Goal: Task Accomplishment & Management: Complete application form

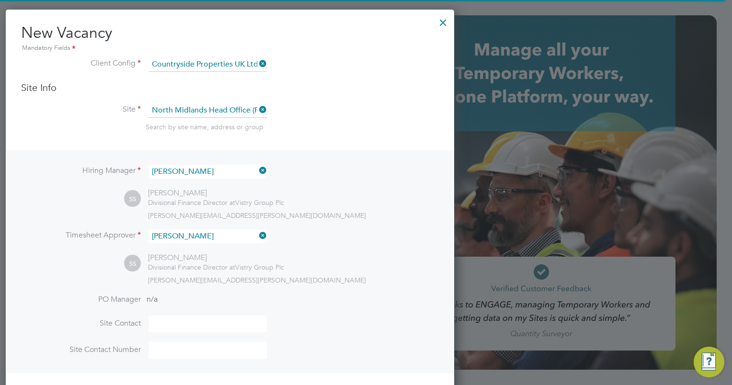
scroll to position [1500, 449]
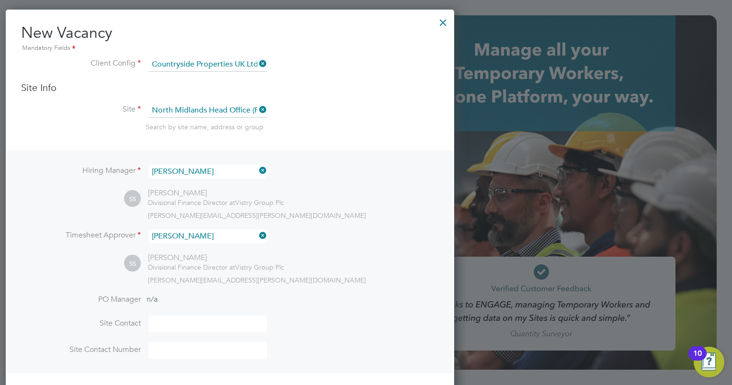
click at [385, 236] on li "Timesheet Approver [PERSON_NAME]" at bounding box center [229, 240] width 417 height 23
click at [327, 245] on li "Timesheet Approver [PERSON_NAME]" at bounding box center [229, 240] width 417 height 23
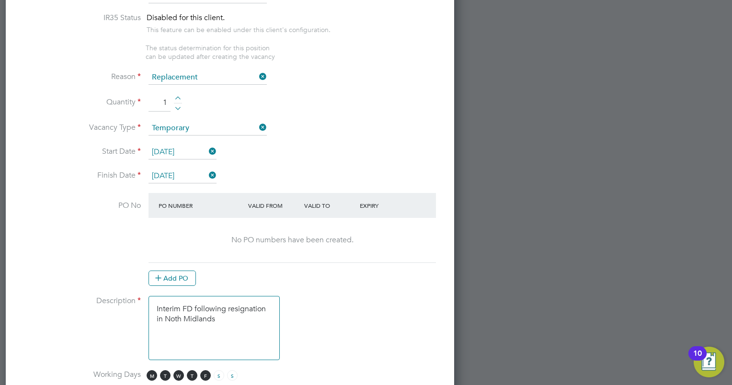
scroll to position [419, 0]
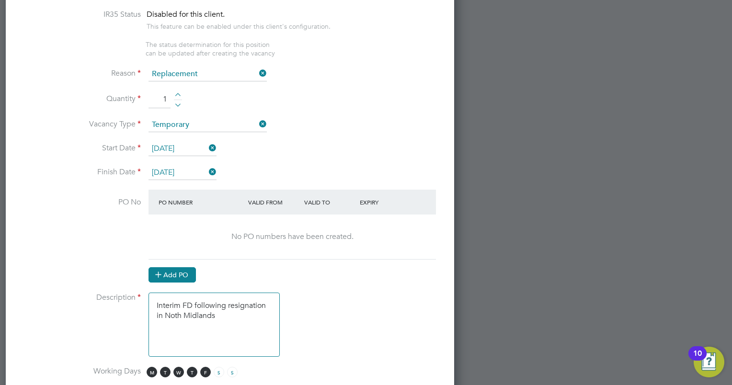
click at [180, 270] on button "Add PO" at bounding box center [171, 274] width 47 height 15
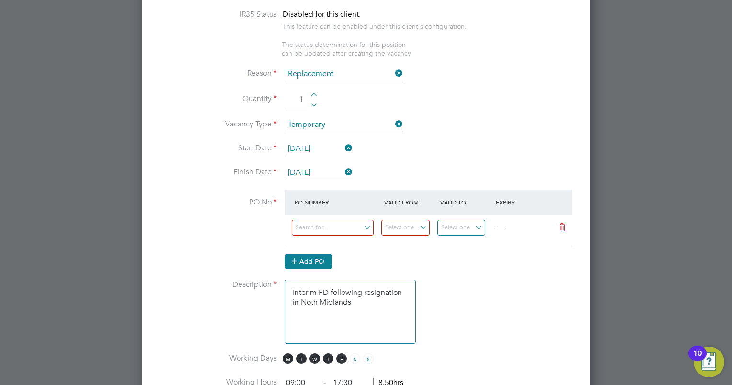
click at [284, 254] on button "Add PO" at bounding box center [307, 261] width 47 height 15
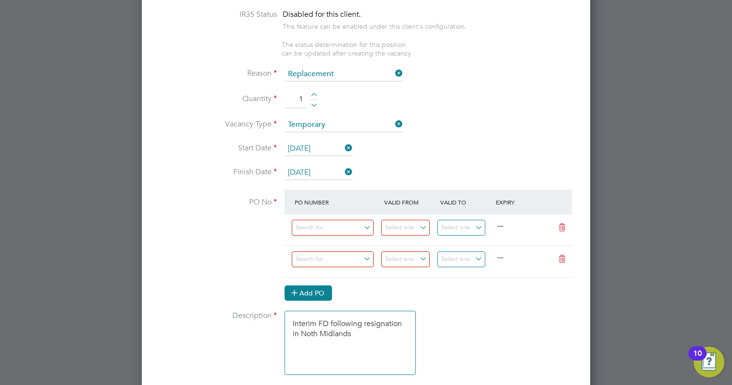
scroll to position [1519, 449]
click at [561, 255] on icon at bounding box center [562, 259] width 12 height 8
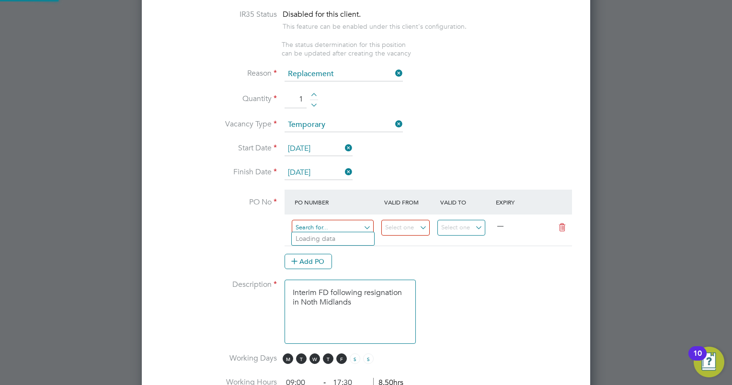
click at [328, 228] on input at bounding box center [333, 228] width 82 height 16
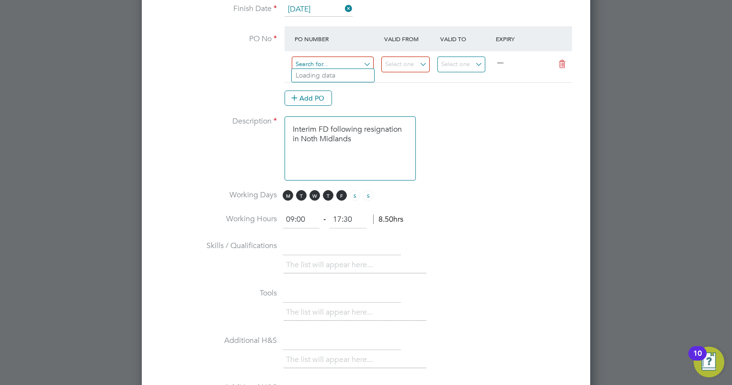
scroll to position [582, 0]
type input "o"
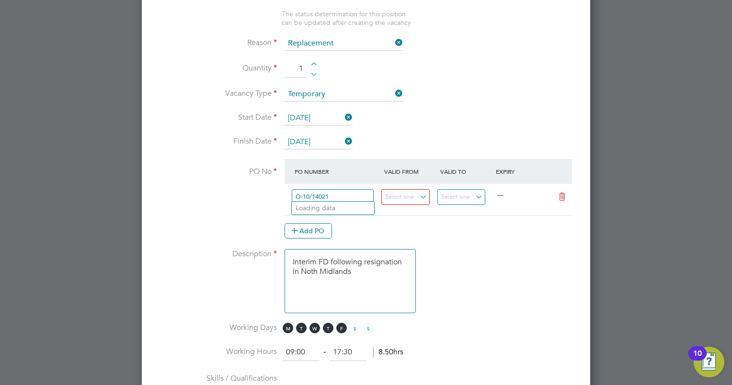
scroll to position [450, 0]
type input "O-10/14021"
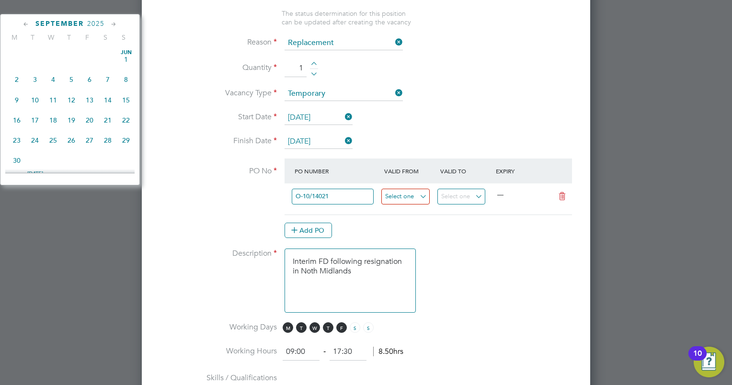
scroll to position [354, 0]
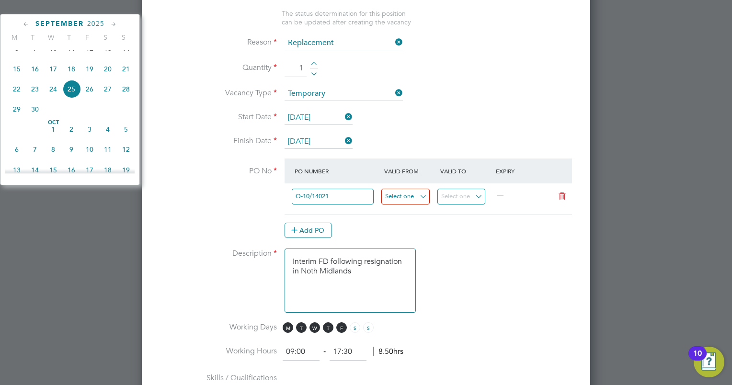
click at [402, 198] on input at bounding box center [405, 197] width 48 height 16
click at [71, 98] on span "25" at bounding box center [71, 89] width 18 height 18
type input "[DATE]"
click at [462, 193] on input at bounding box center [461, 197] width 48 height 16
click at [106, 23] on div "[DATE]" at bounding box center [69, 23] width 129 height 9
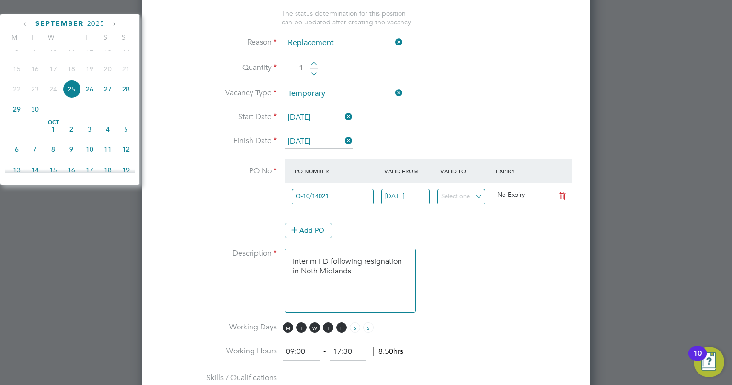
click at [99, 23] on span "2025" at bounding box center [95, 24] width 17 height 8
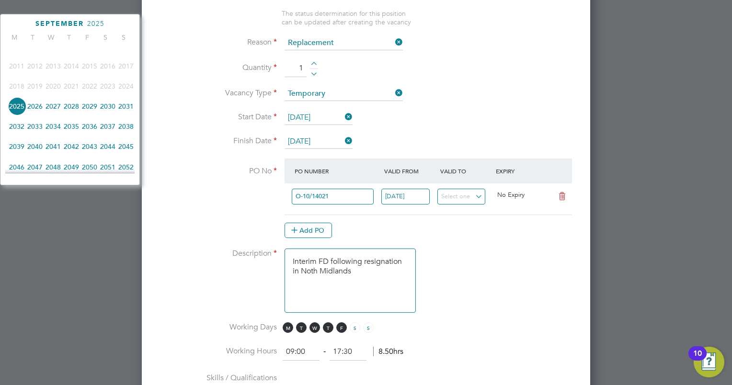
click at [35, 113] on span "2026" at bounding box center [35, 106] width 18 height 18
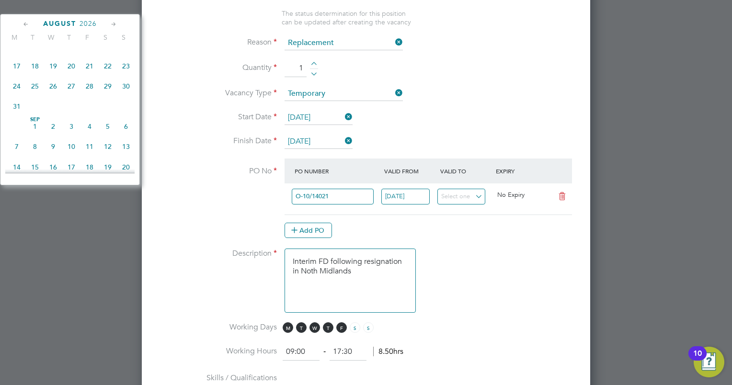
click at [25, 25] on icon at bounding box center [26, 24] width 9 height 11
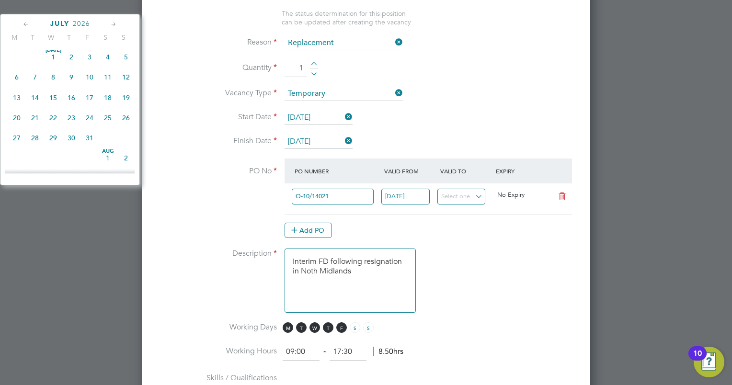
click at [25, 25] on icon at bounding box center [26, 24] width 9 height 11
click at [39, 162] on span "31" at bounding box center [35, 160] width 18 height 18
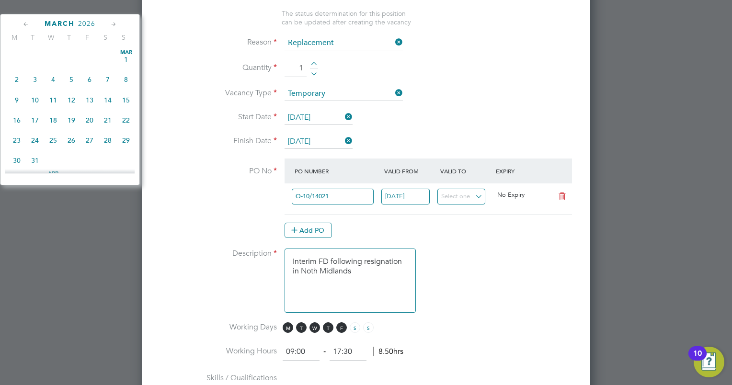
type input "[DATE]"
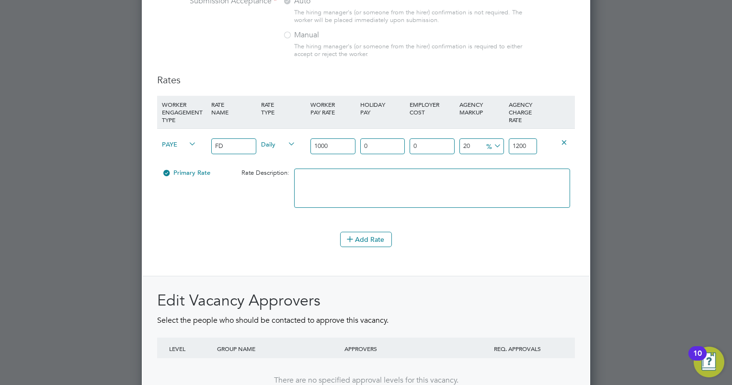
scroll to position [1111, 0]
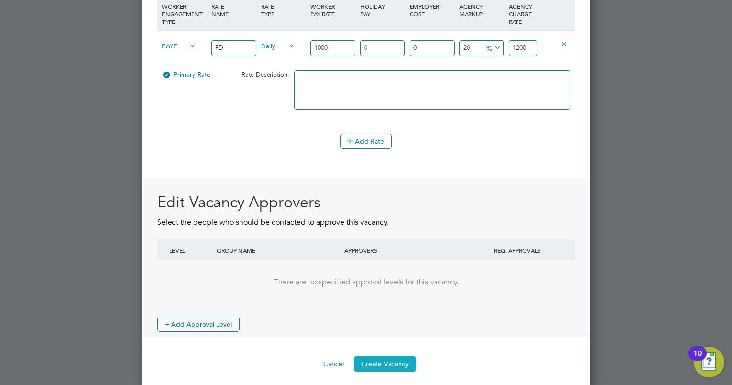
click at [380, 356] on button "Create Vacancy" at bounding box center [384, 363] width 63 height 15
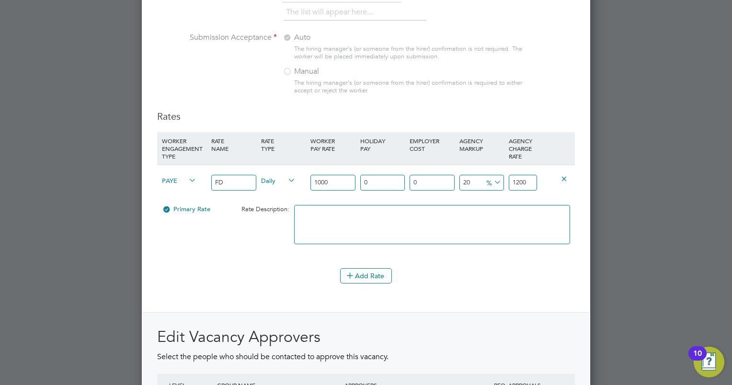
scroll to position [1050, 0]
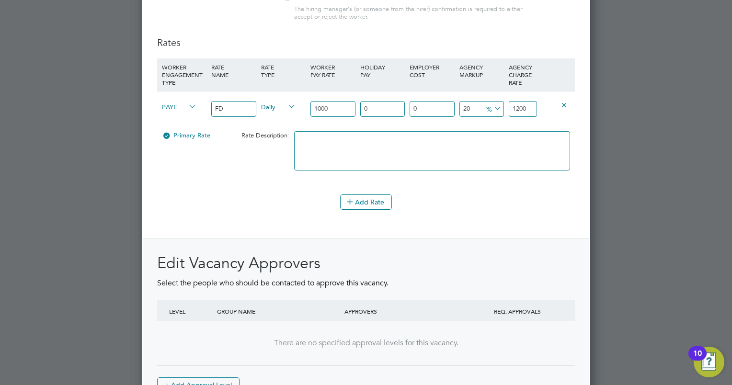
click at [336, 108] on input "1000" at bounding box center [332, 109] width 45 height 16
type input "100"
type input "120"
type input "10"
type input "12"
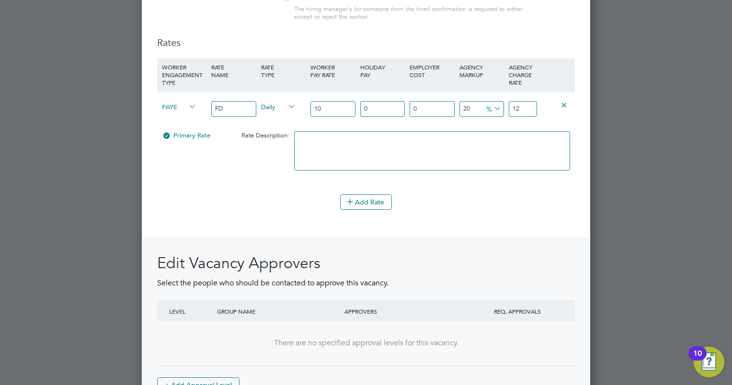
type input "1"
type input "1.2"
type input "11"
type input "13.2"
type input "115"
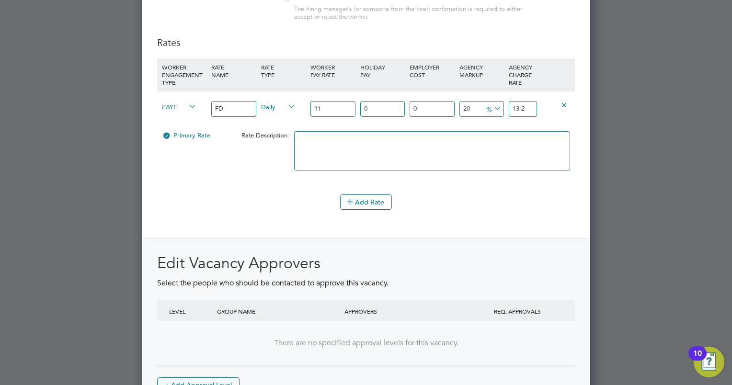
type input "138"
type input "1157"
type input "1388.4"
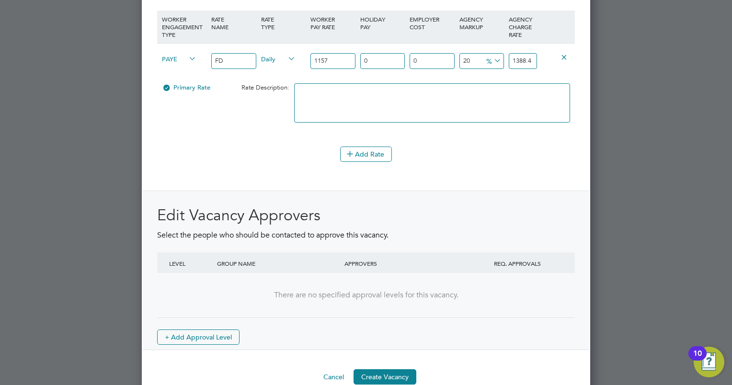
scroll to position [1111, 0]
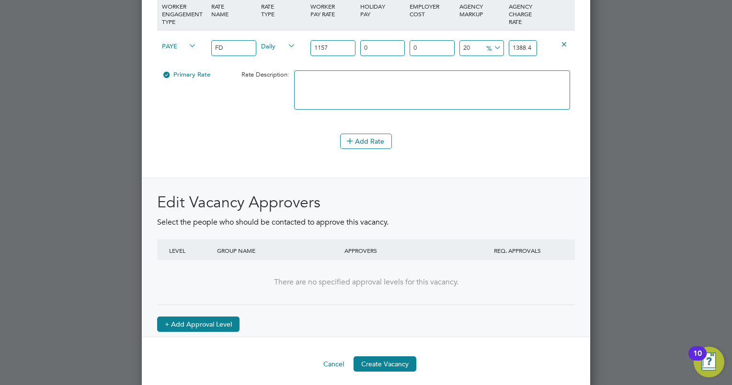
type input "1157"
click at [220, 318] on button "+ Add Approval Level" at bounding box center [198, 323] width 82 height 15
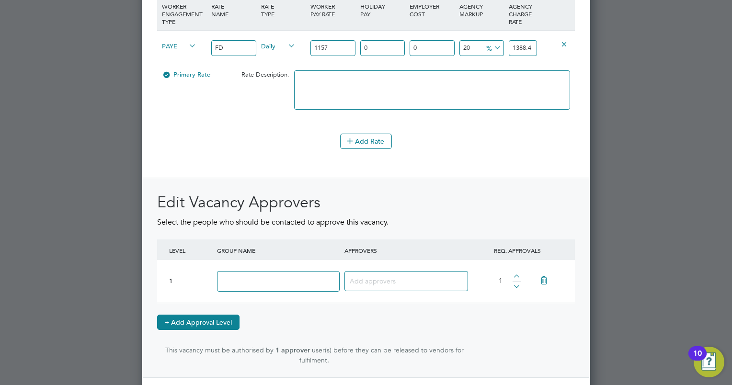
scroll to position [1528, 449]
click at [247, 279] on input at bounding box center [278, 281] width 123 height 21
click at [703, 358] on div "10" at bounding box center [697, 353] width 18 height 14
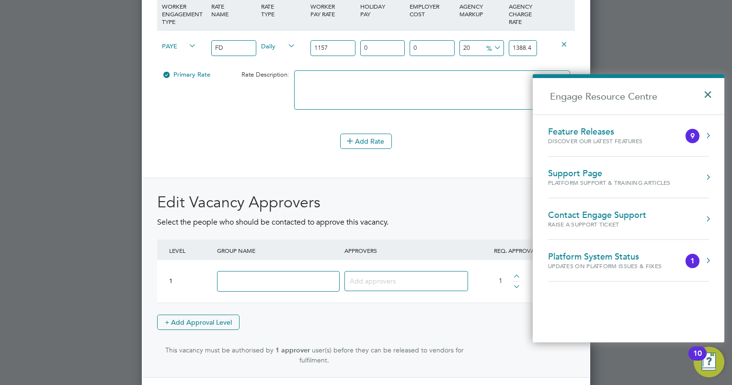
click at [712, 95] on button "×" at bounding box center [710, 91] width 14 height 21
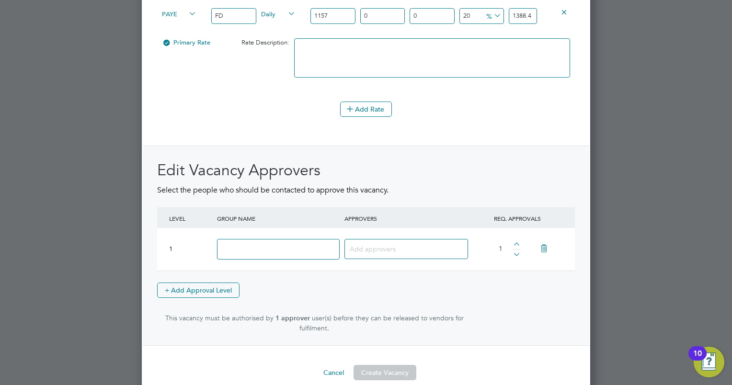
scroll to position [1152, 0]
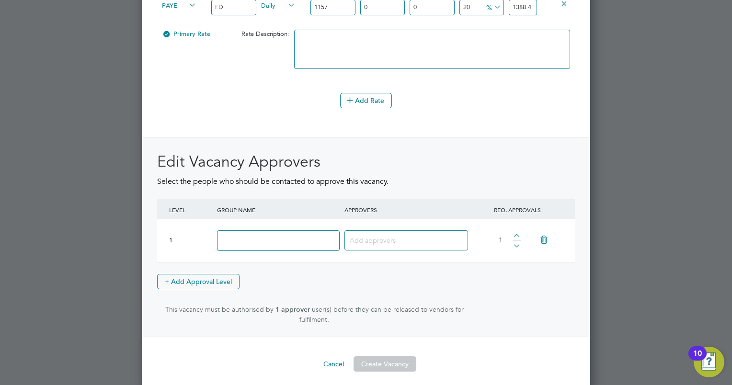
click at [548, 232] on icon at bounding box center [543, 240] width 17 height 22
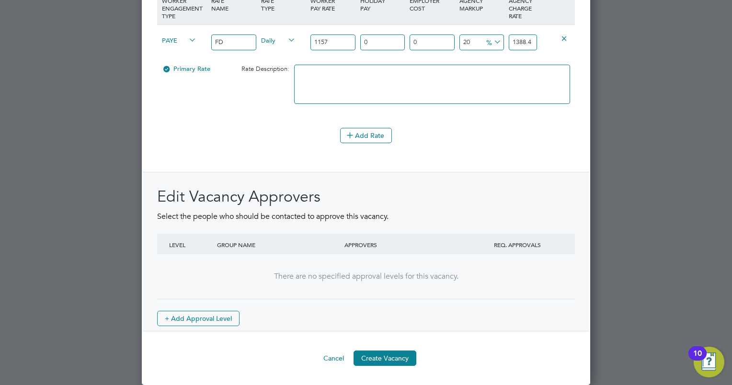
scroll to position [1487, 449]
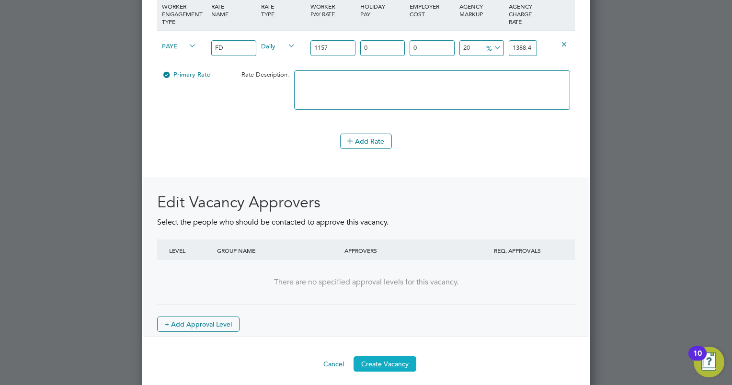
click at [395, 356] on button "Create Vacancy" at bounding box center [384, 363] width 63 height 15
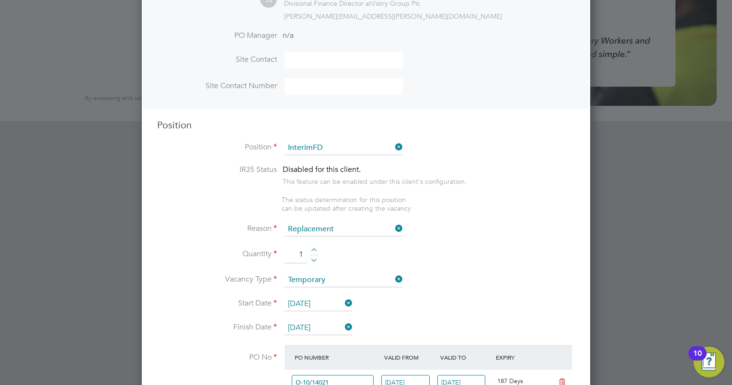
scroll to position [281, 0]
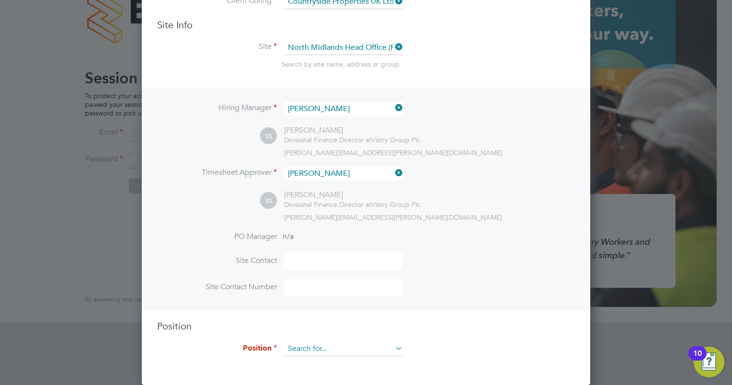
click at [327, 132] on ng-template "Hiring Manager [PERSON_NAME] SS [PERSON_NAME] Divisional Finance Director at Vi…" at bounding box center [365, 227] width 417 height 278
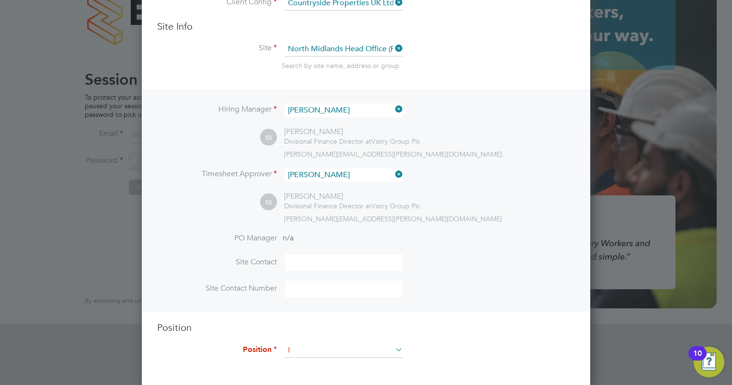
scroll to position [1487, 449]
type input "Interim"
click at [325, 308] on div "Hiring Manager [PERSON_NAME] SS [PERSON_NAME] Divisional Finance Director at Vi…" at bounding box center [366, 200] width 446 height 223
type input "F"
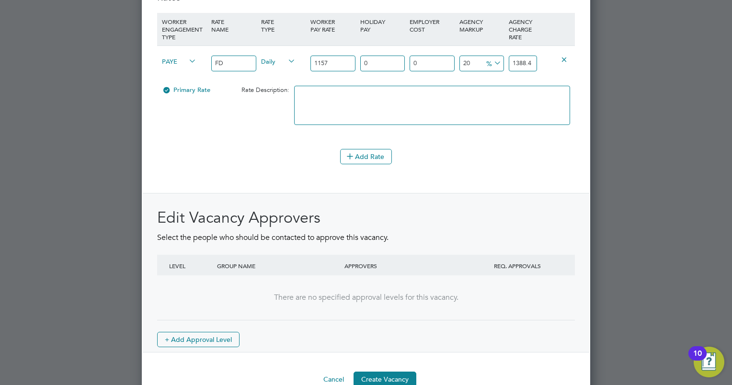
scroll to position [1111, 0]
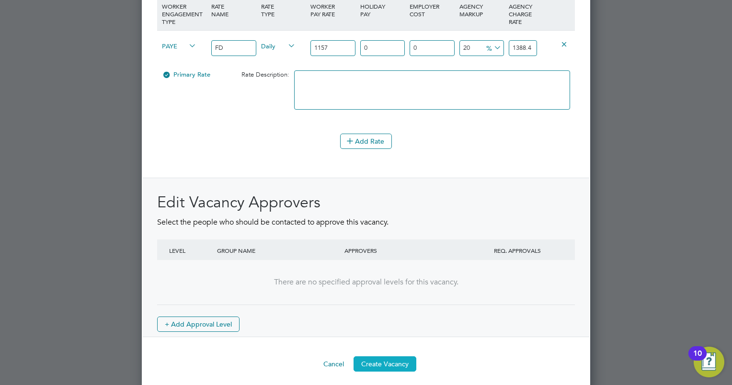
type input "Interim FD"
click at [364, 360] on button "Create Vacancy" at bounding box center [384, 363] width 63 height 15
click at [379, 357] on button "Create Vacancy" at bounding box center [384, 363] width 63 height 15
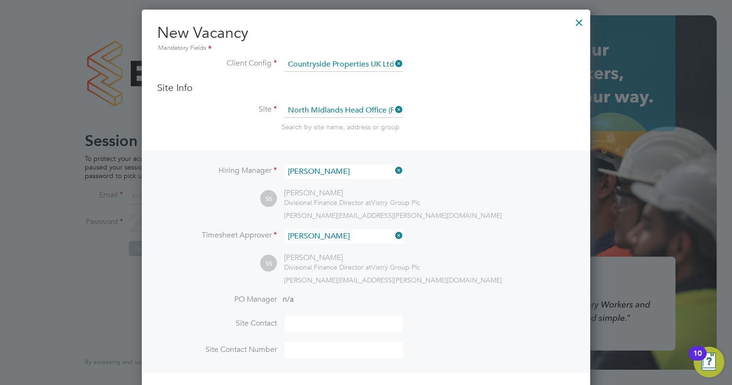
click at [580, 21] on div at bounding box center [578, 19] width 17 height 17
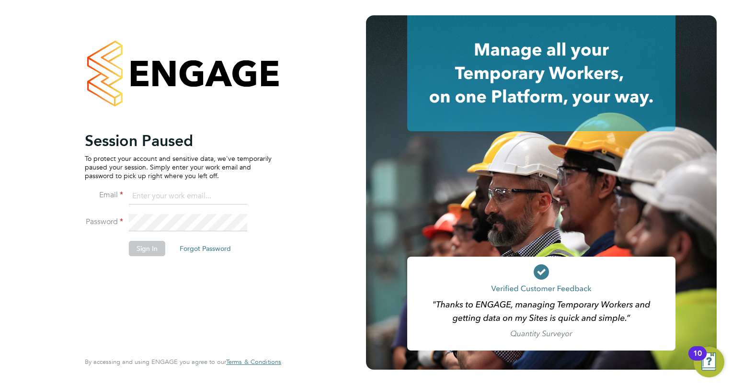
click at [170, 191] on input at bounding box center [188, 196] width 118 height 17
click at [154, 195] on input "[PERSON_NAME][EMAIL_ADDRESS][DOMAIN_NAME]" at bounding box center [188, 196] width 118 height 17
type input "[PERSON_NAME][EMAIL_ADDRESS][PERSON_NAME][DOMAIN_NAME]"
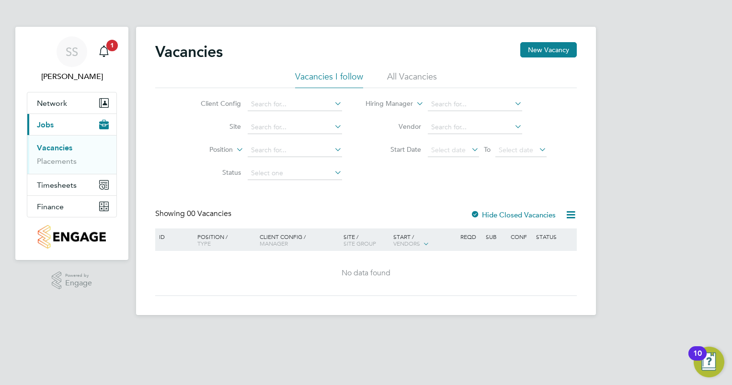
click at [430, 82] on li "All Vacancies" at bounding box center [412, 79] width 50 height 17
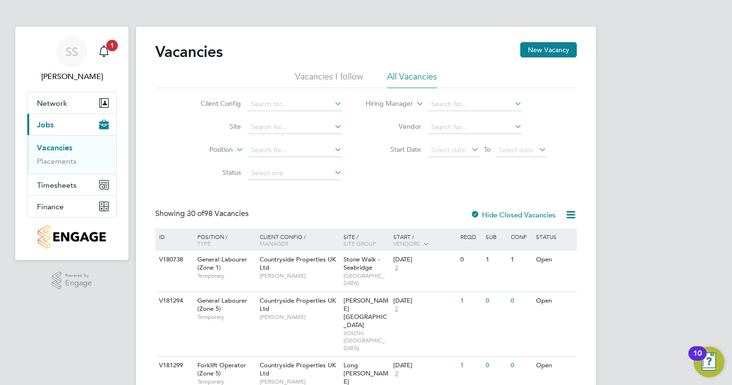
click at [573, 215] on icon at bounding box center [570, 215] width 12 height 12
click at [562, 184] on div "Client Config Site Position Status Hiring Manager Vendor Start Date Select date…" at bounding box center [365, 136] width 421 height 97
click at [104, 49] on icon "Main navigation" at bounding box center [103, 50] width 11 height 11
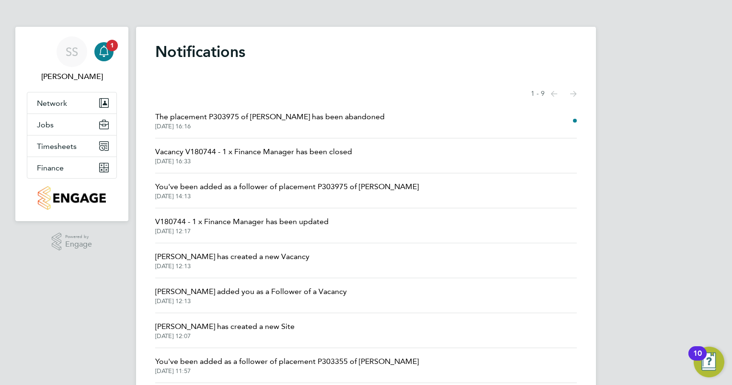
click at [214, 121] on span "The placement P303975 of Kristina Butaite has been abandoned" at bounding box center [269, 116] width 229 height 11
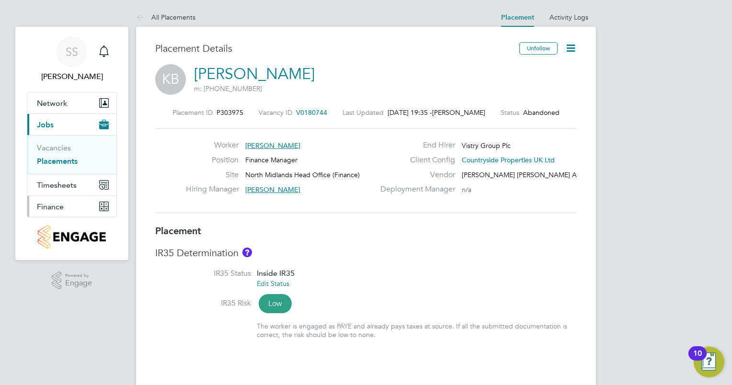
click at [77, 205] on button "Finance" at bounding box center [71, 206] width 89 height 21
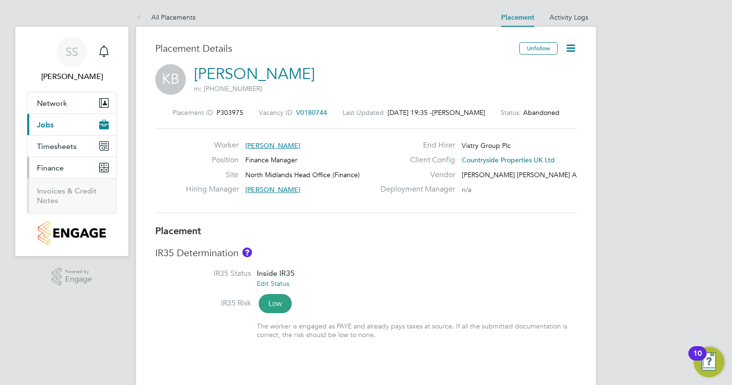
click at [83, 175] on button "Finance" at bounding box center [71, 167] width 89 height 21
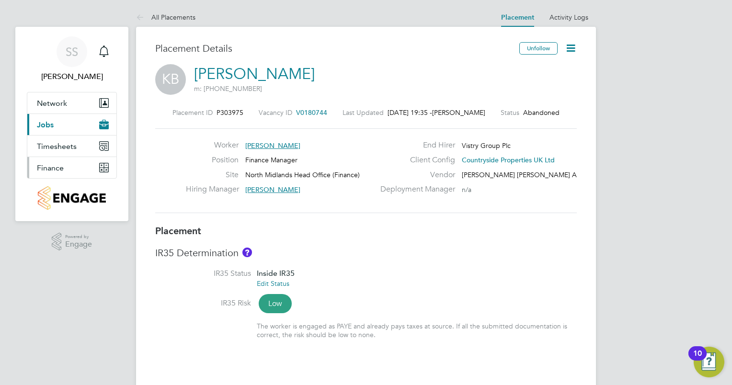
click at [85, 167] on button "Finance" at bounding box center [71, 167] width 89 height 21
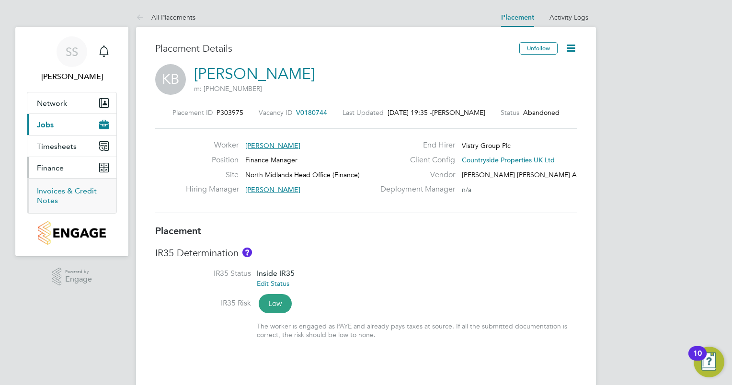
click at [87, 191] on link "Invoices & Credit Notes" at bounding box center [67, 195] width 60 height 19
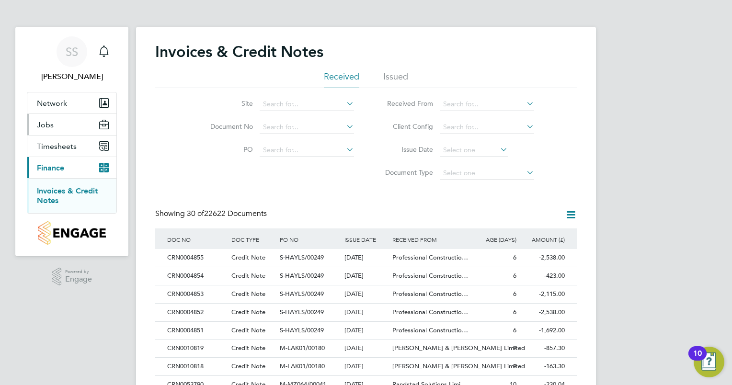
scroll to position [18, 65]
click at [69, 126] on button "Jobs" at bounding box center [71, 124] width 89 height 21
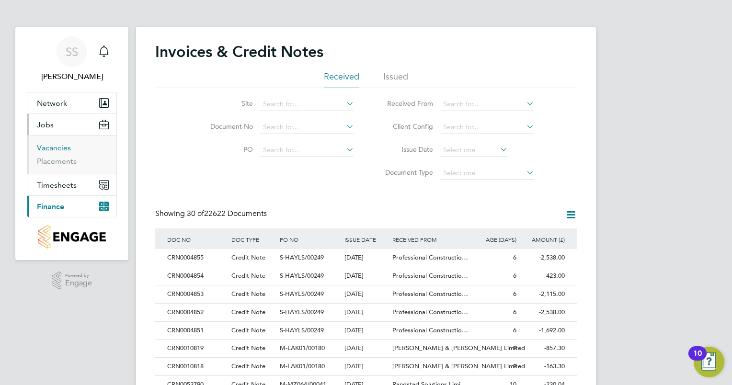
click at [59, 150] on link "Vacancies" at bounding box center [54, 147] width 34 height 9
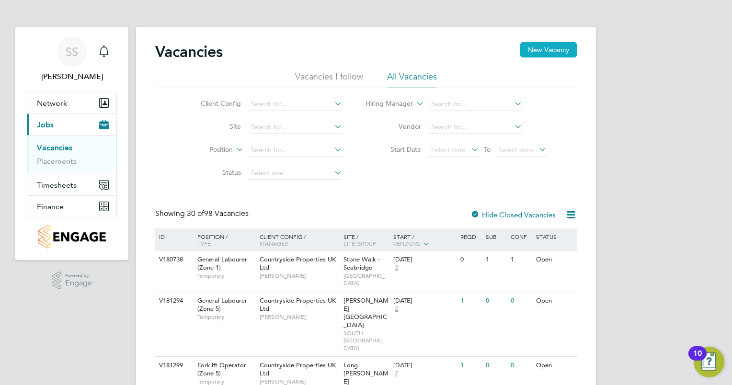
click at [545, 48] on button "New Vacancy" at bounding box center [548, 49] width 56 height 15
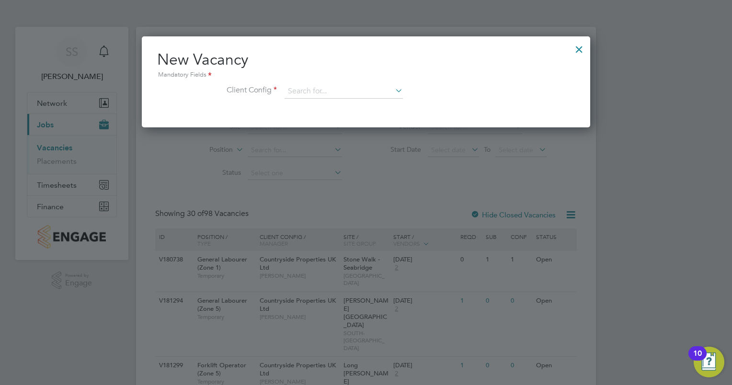
click at [393, 92] on icon at bounding box center [393, 90] width 0 height 13
click at [380, 206] on li "Countryside Properties UK Ltd" at bounding box center [406, 208] width 245 height 13
type input "Countryside Properties UK Ltd"
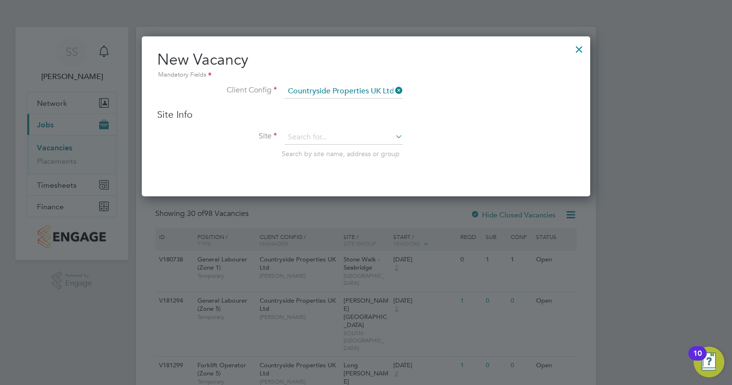
click at [393, 135] on icon at bounding box center [393, 136] width 0 height 13
click at [353, 148] on li "North Mid lands Head Office (Finance)" at bounding box center [346, 150] width 124 height 13
type input "North Midlands Head Office (Finance)"
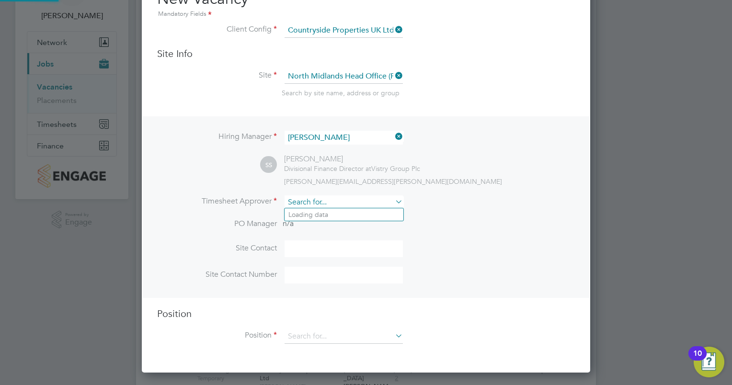
click at [318, 206] on input at bounding box center [343, 202] width 118 height 14
click at [318, 213] on li "Sall y Seabrook" at bounding box center [343, 214] width 119 height 13
type input "[PERSON_NAME]"
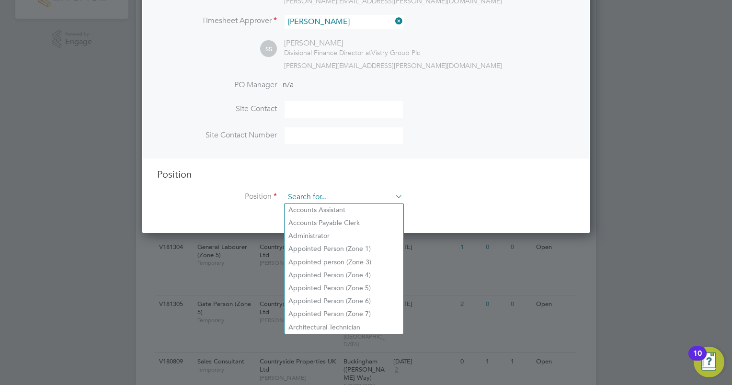
click at [318, 197] on input at bounding box center [343, 197] width 118 height 14
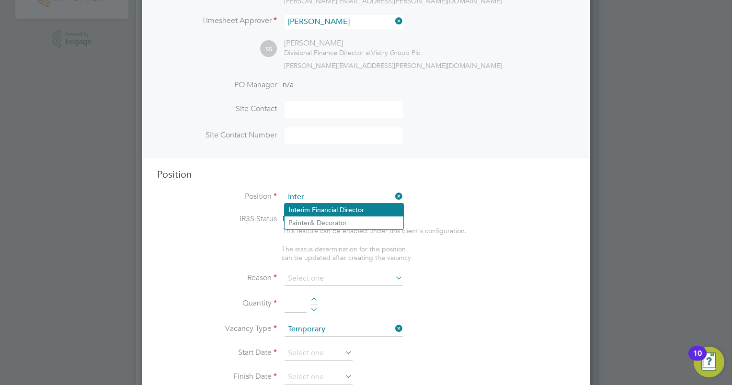
click at [315, 212] on li "Inter im Financial Director" at bounding box center [343, 209] width 119 height 13
type input "Interim Financial Director"
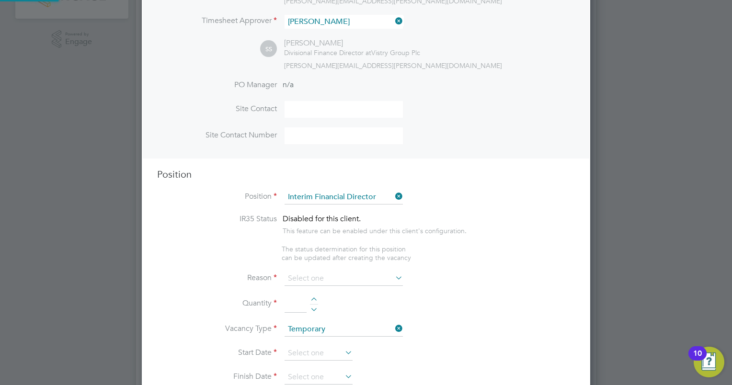
type textarea "The Finance Director is accountable for day-to-day operations and long-term str…"
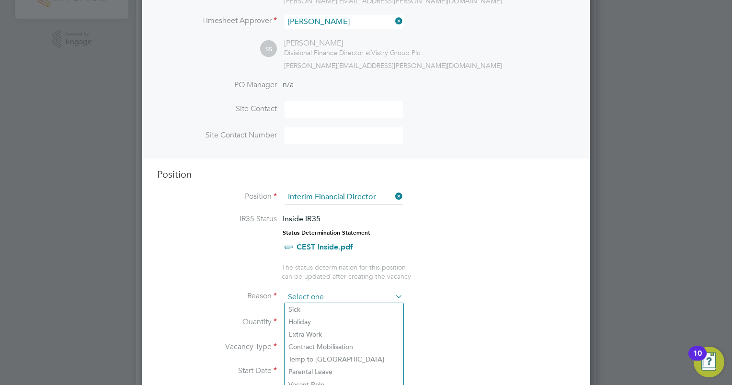
click at [343, 293] on input at bounding box center [343, 297] width 118 height 14
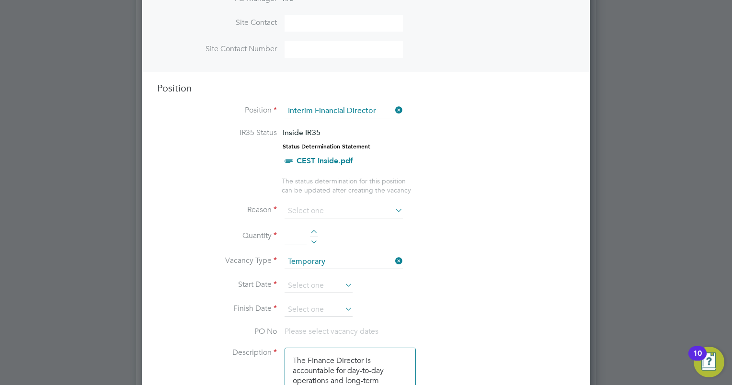
click at [326, 299] on li "Vacant Role" at bounding box center [343, 298] width 119 height 12
type input "Vacant Role"
click at [297, 235] on input at bounding box center [295, 236] width 22 height 17
type input "1"
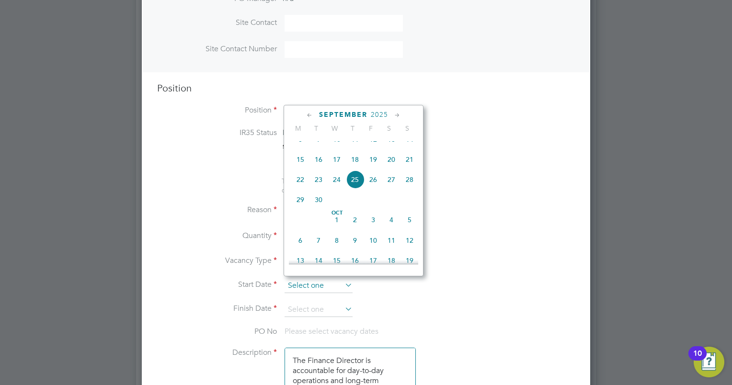
click at [321, 279] on input at bounding box center [318, 286] width 68 height 14
click at [299, 209] on span "29" at bounding box center [300, 200] width 18 height 18
type input "[DATE]"
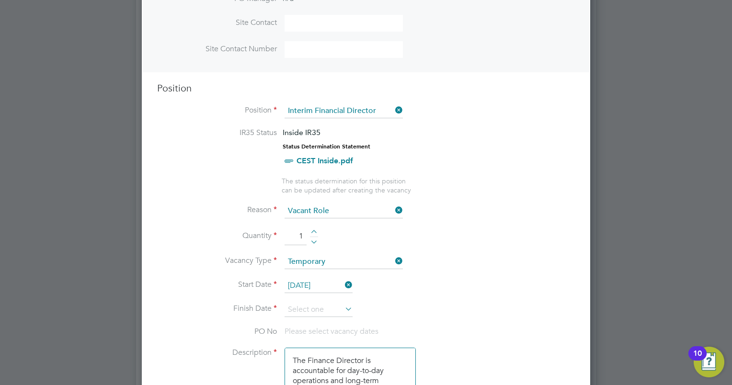
click at [343, 305] on icon at bounding box center [343, 308] width 0 height 13
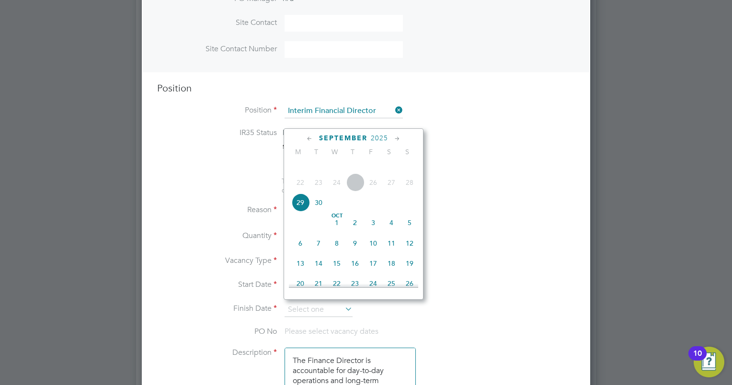
click at [398, 139] on icon at bounding box center [397, 139] width 9 height 11
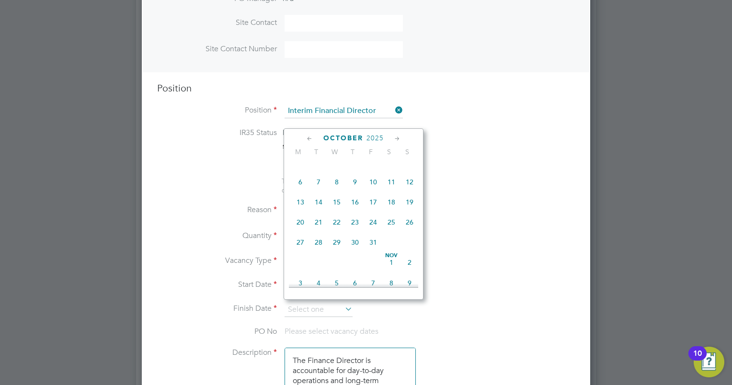
click at [398, 139] on icon at bounding box center [397, 139] width 9 height 11
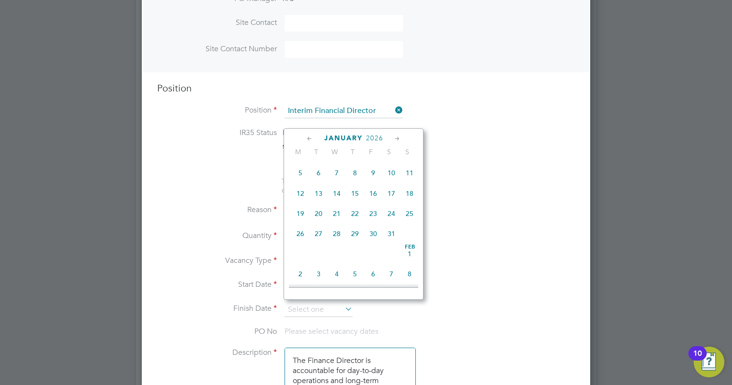
click at [398, 139] on icon at bounding box center [397, 139] width 9 height 11
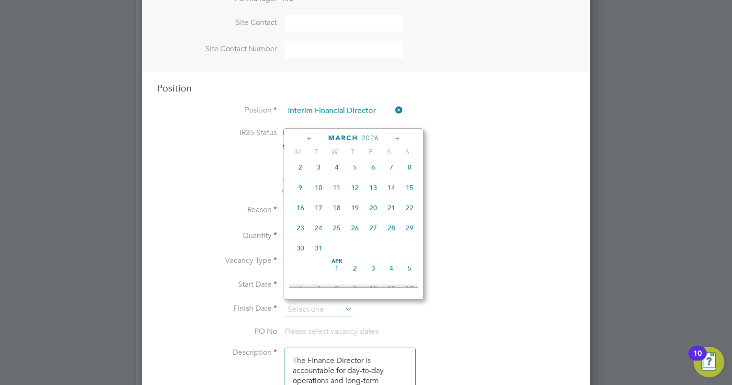
click at [398, 139] on icon at bounding box center [397, 139] width 9 height 11
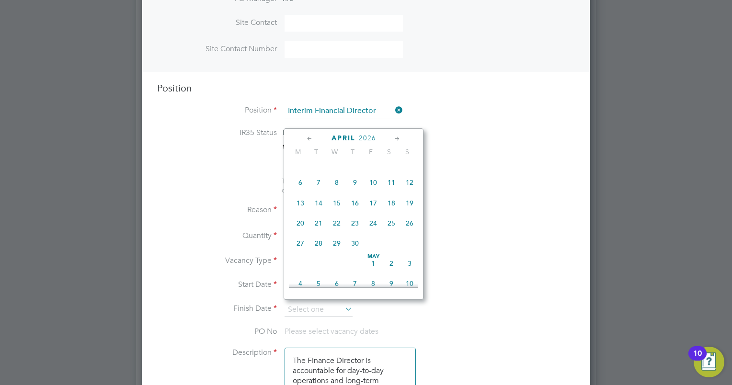
click at [318, 151] on span "31" at bounding box center [318, 142] width 18 height 18
type input "[DATE]"
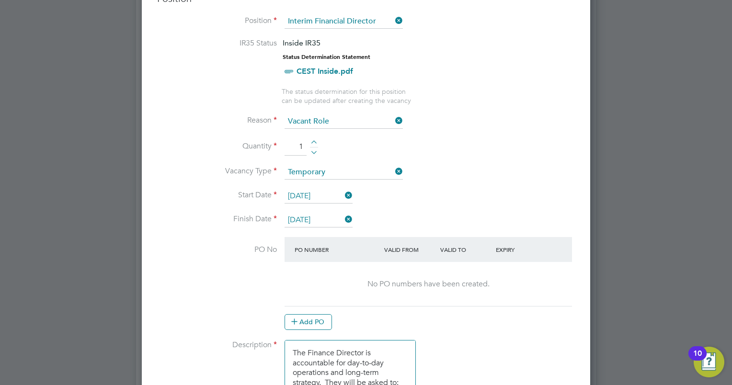
scroll to position [417, 0]
click at [322, 321] on button "Add PO" at bounding box center [307, 321] width 47 height 15
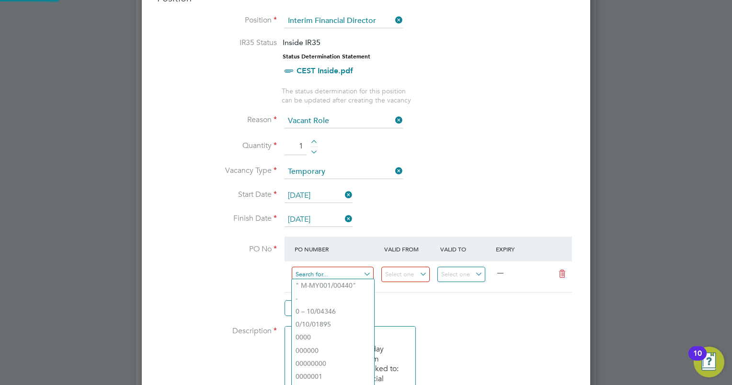
click at [321, 271] on input at bounding box center [333, 275] width 82 height 16
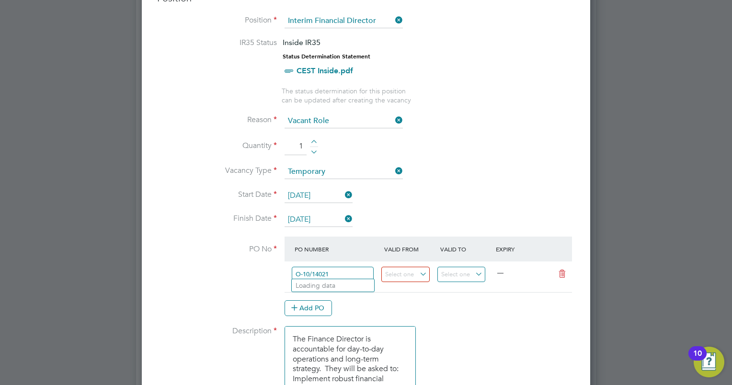
type input "O-10/14021"
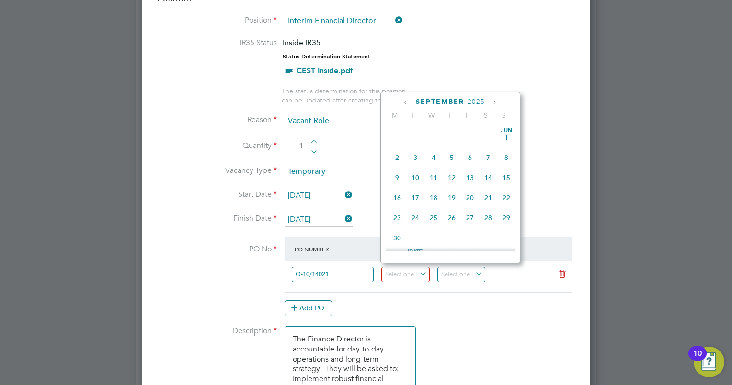
scroll to position [354, 0]
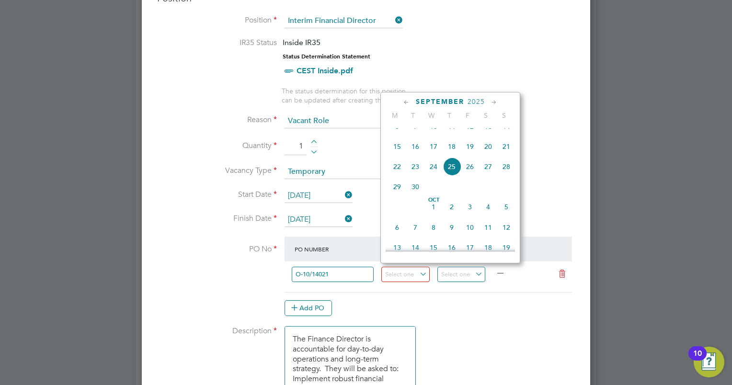
click at [456, 176] on span "25" at bounding box center [451, 167] width 18 height 18
type input "[DATE]"
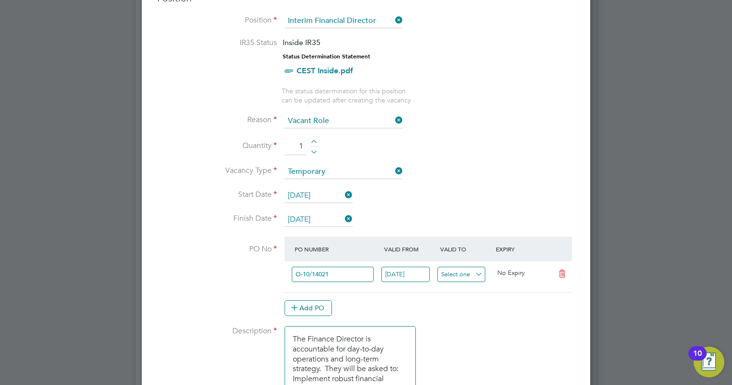
click at [465, 270] on input at bounding box center [461, 275] width 48 height 16
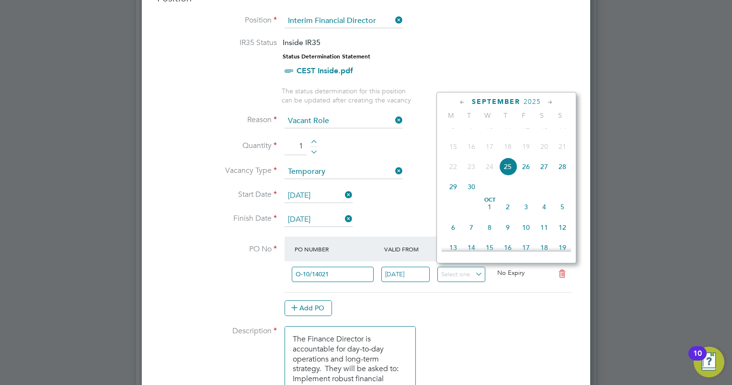
click at [546, 103] on icon at bounding box center [549, 102] width 9 height 11
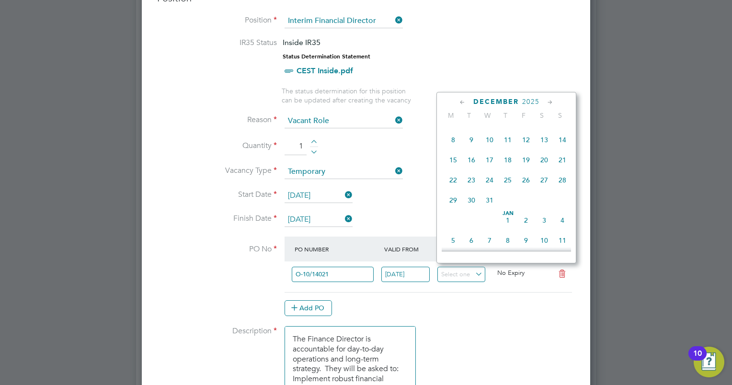
click at [546, 103] on icon at bounding box center [549, 102] width 9 height 11
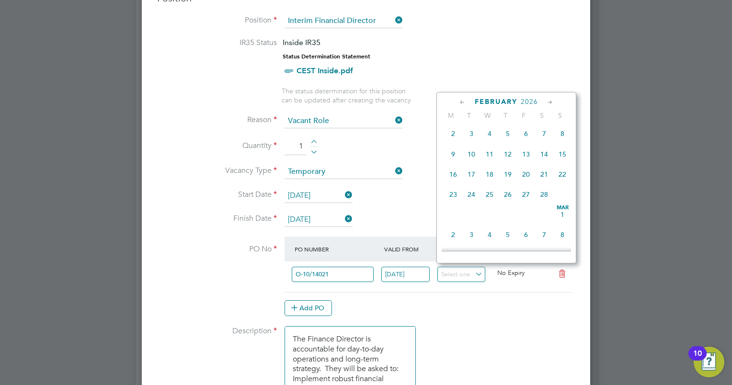
click at [548, 105] on icon at bounding box center [549, 102] width 9 height 11
click at [475, 221] on span "31" at bounding box center [471, 212] width 18 height 18
type input "[DATE]"
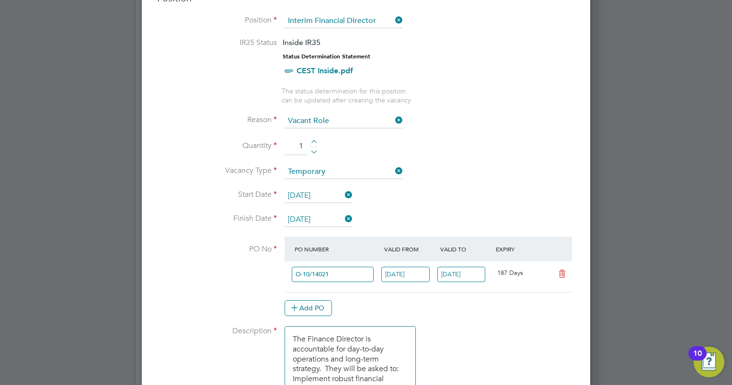
click at [473, 332] on li "Description The Finance Director is accountable for day-to-day operations and l…" at bounding box center [365, 363] width 417 height 74
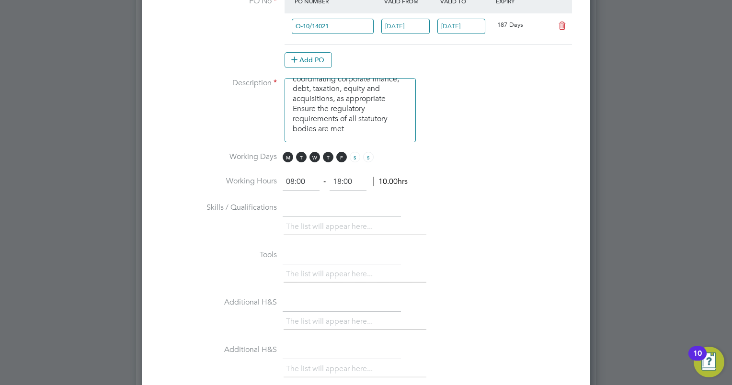
scroll to position [674, 0]
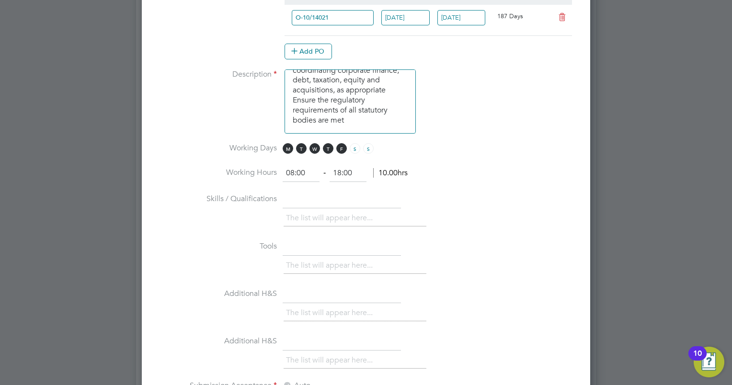
click at [291, 168] on input "08:00" at bounding box center [300, 173] width 37 height 17
type input "09:00"
type input "7"
type input "17:30"
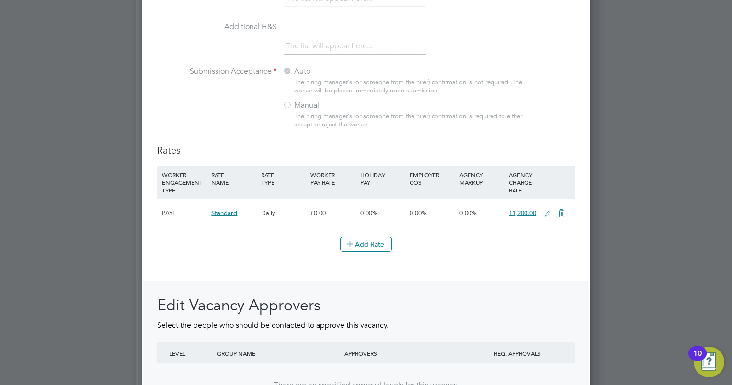
scroll to position [988, 0]
click at [353, 240] on icon at bounding box center [349, 243] width 7 height 7
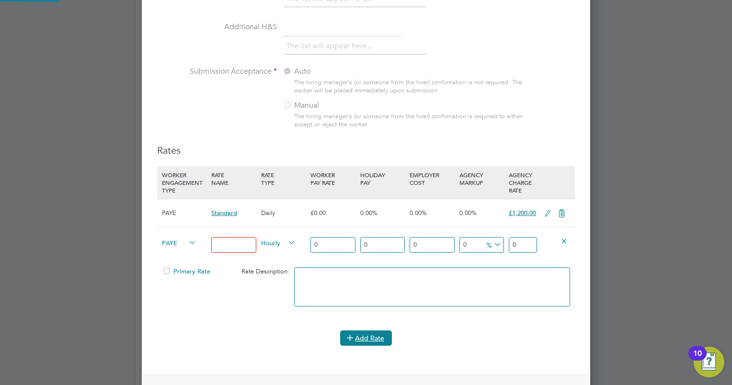
scroll to position [1534, 449]
click at [243, 239] on input at bounding box center [233, 245] width 45 height 16
type input "FD"
type input "1"
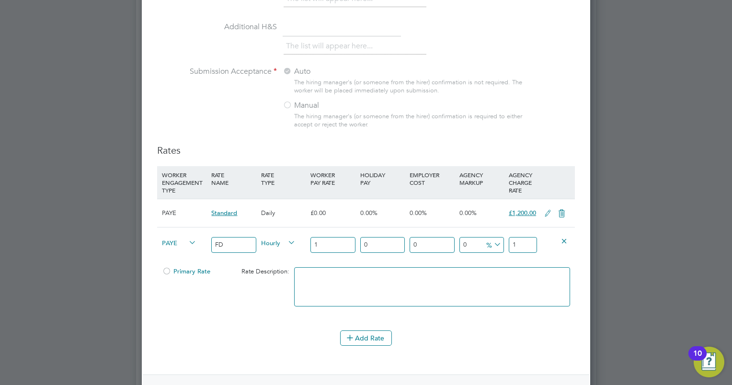
type input "11"
type input "115"
type input "1157"
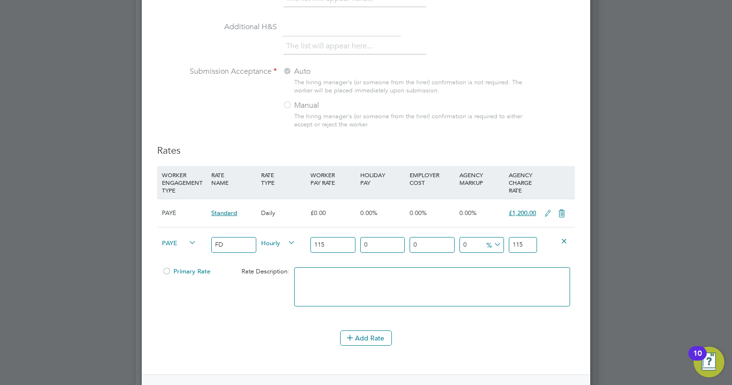
type input "1157"
click at [276, 241] on span "Hourly" at bounding box center [278, 242] width 34 height 11
click at [281, 259] on li "DAILY" at bounding box center [279, 261] width 42 height 12
click at [464, 239] on input "0" at bounding box center [481, 245] width 45 height 16
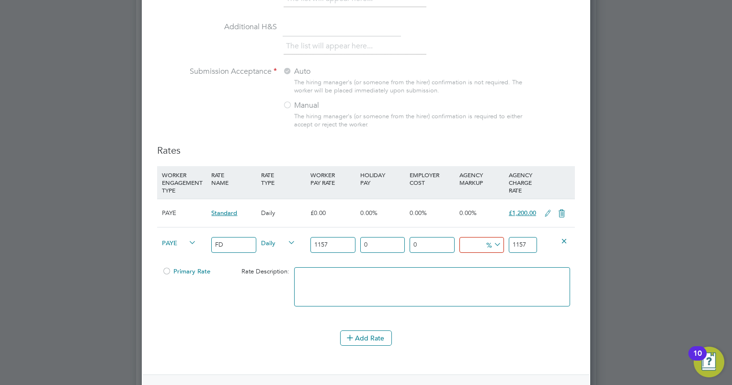
type input "2"
type input "1180.14"
type input "20"
type input "1388.4"
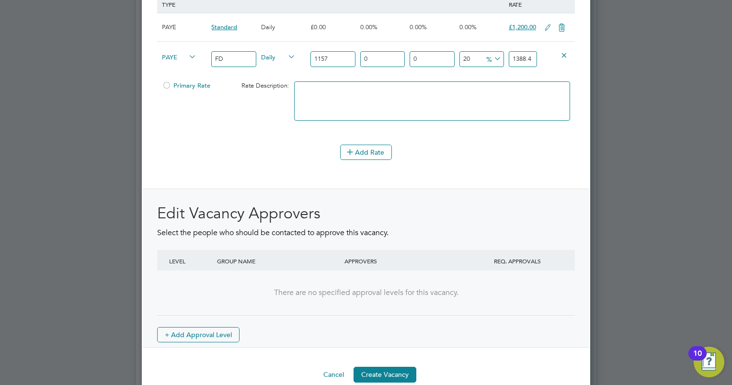
scroll to position [1184, 0]
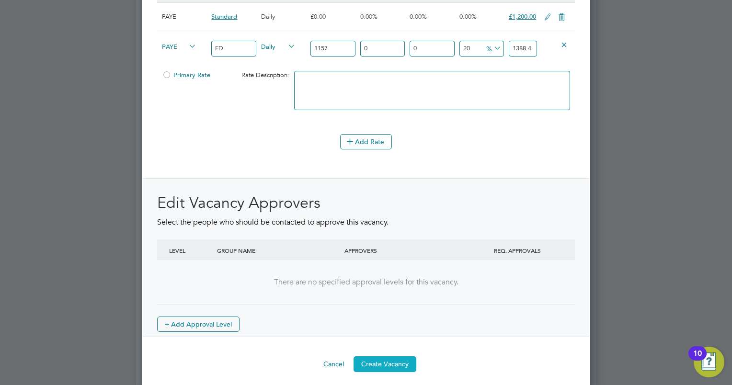
type input "20"
click at [371, 360] on button "Create Vacancy" at bounding box center [384, 363] width 63 height 15
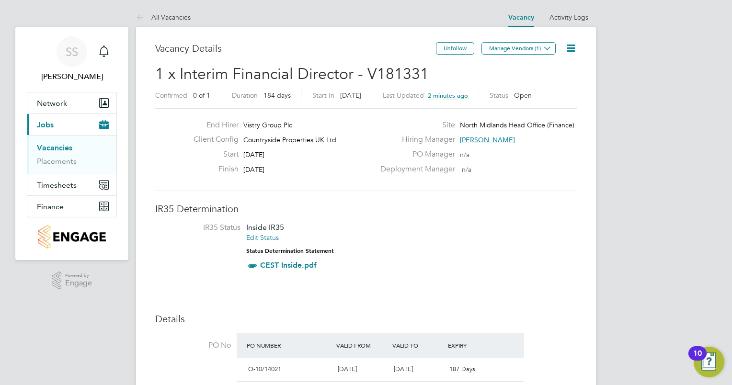
click at [575, 45] on icon at bounding box center [570, 48] width 12 height 12
click at [50, 161] on link "Placements" at bounding box center [57, 161] width 40 height 9
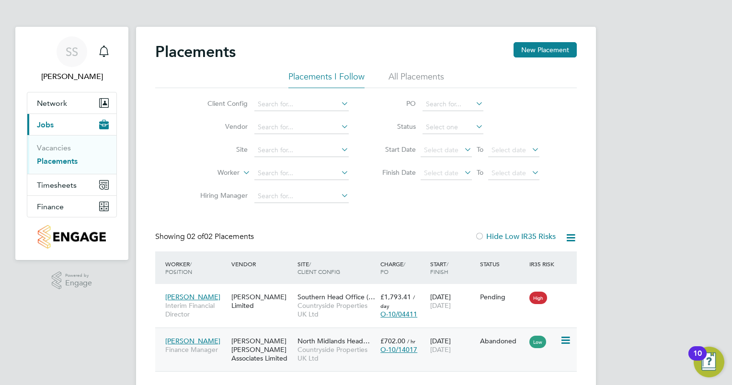
scroll to position [31, 0]
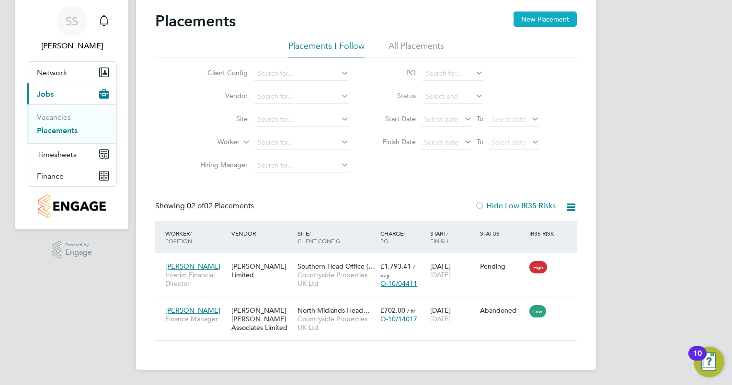
click at [541, 17] on button "New Placement" at bounding box center [544, 18] width 63 height 15
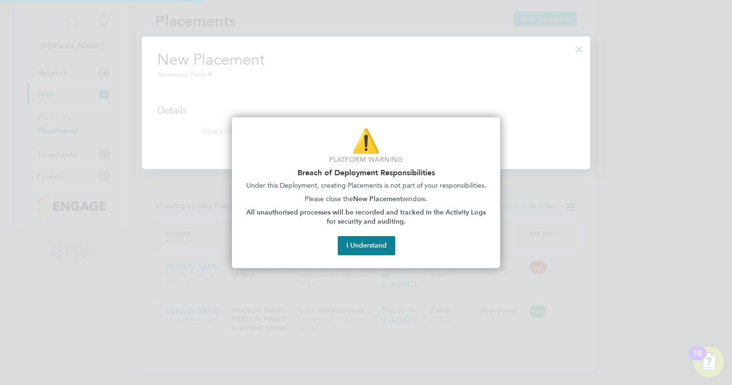
scroll to position [132, 449]
click at [368, 241] on button "I Understand" at bounding box center [366, 245] width 57 height 19
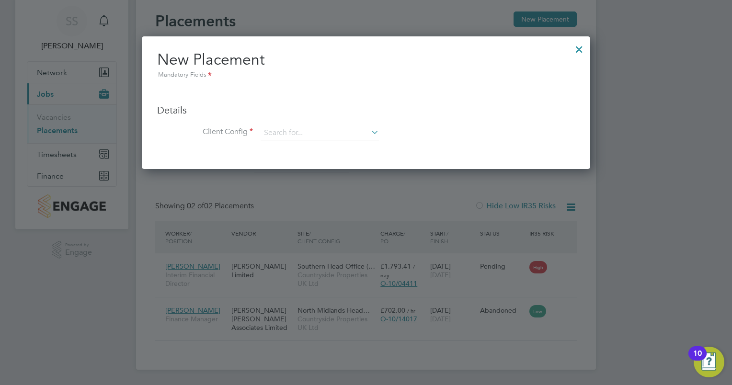
click at [576, 48] on div at bounding box center [578, 46] width 17 height 17
